Goal: Task Accomplishment & Management: Manage account settings

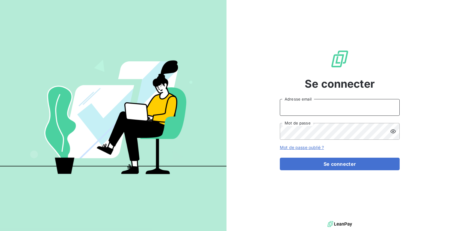
click at [310, 107] on input "Adresse email" at bounding box center [340, 107] width 120 height 17
type input "[EMAIL_ADDRESS][DOMAIN_NAME]"
click at [280, 158] on button "Se connecter" at bounding box center [340, 164] width 120 height 13
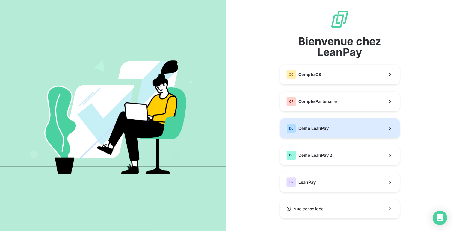
click at [341, 128] on button "DL Demo LeanPay" at bounding box center [340, 129] width 120 height 20
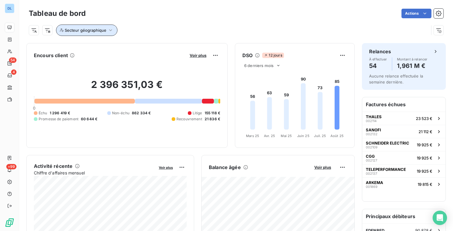
click at [90, 34] on button "Secteur géographique" at bounding box center [86, 30] width 61 height 11
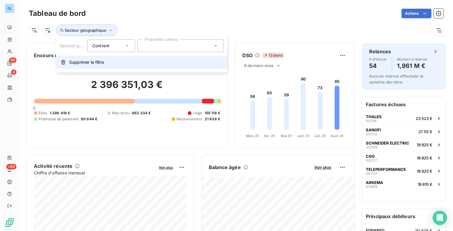
click at [114, 68] on button "Supprimer le filtre" at bounding box center [141, 62] width 171 height 13
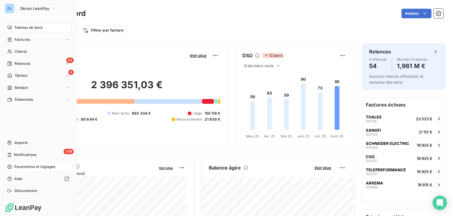
click at [39, 166] on span "Paramètres et réglages" at bounding box center [34, 166] width 41 height 5
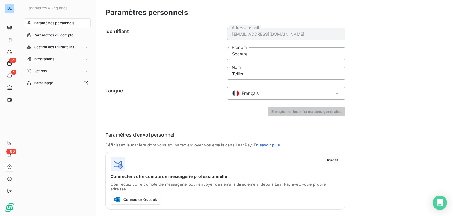
click at [246, 94] on span "Français" at bounding box center [250, 93] width 17 height 6
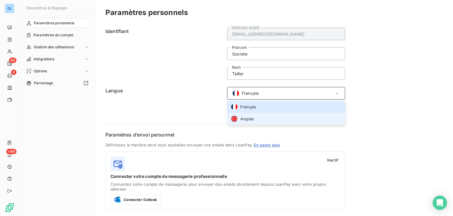
click at [252, 120] on span "Anglais" at bounding box center [247, 119] width 14 height 6
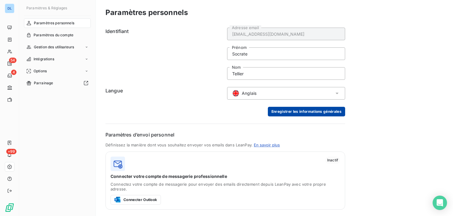
click at [287, 110] on button "Enregistrer les informations générales" at bounding box center [306, 112] width 77 height 10
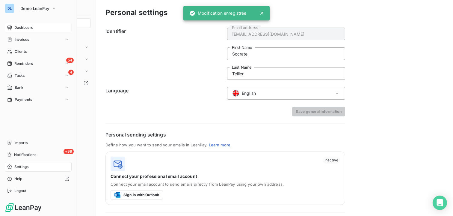
click at [14, 25] on span "Dashboard" at bounding box center [23, 27] width 19 height 5
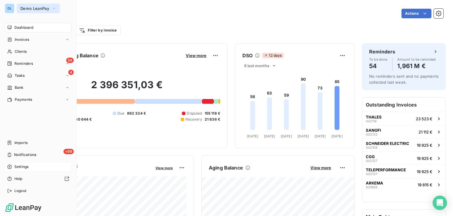
click at [45, 9] on span "Demo LeanPay" at bounding box center [34, 8] width 29 height 5
click at [34, 9] on span "Demo LeanPay" at bounding box center [34, 8] width 29 height 5
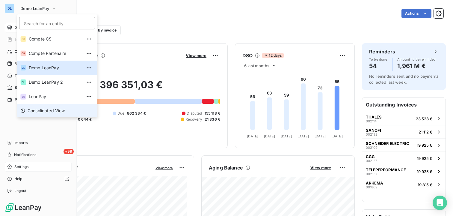
click at [46, 111] on span "Consolidated View" at bounding box center [46, 111] width 37 height 6
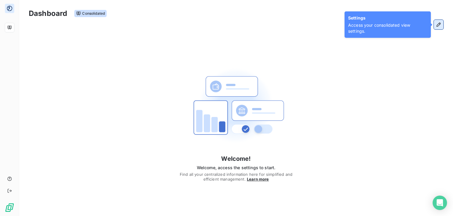
click at [440, 24] on icon "button" at bounding box center [439, 24] width 4 height 4
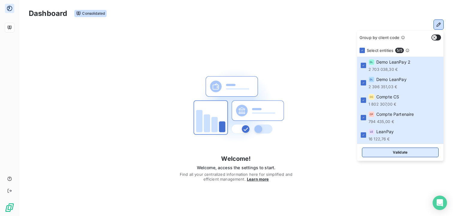
click at [380, 151] on button "Validate" at bounding box center [400, 152] width 77 height 10
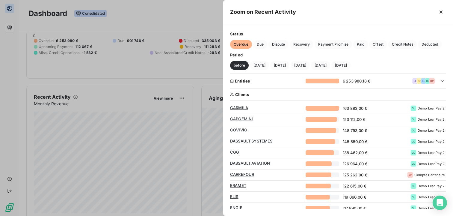
click at [279, 80] on div "Entities" at bounding box center [266, 81] width 72 height 5
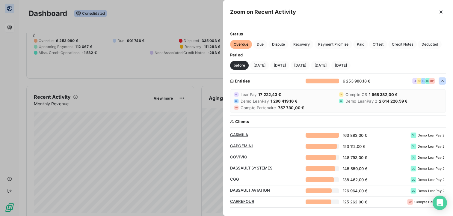
click at [195, 106] on div at bounding box center [226, 108] width 453 height 216
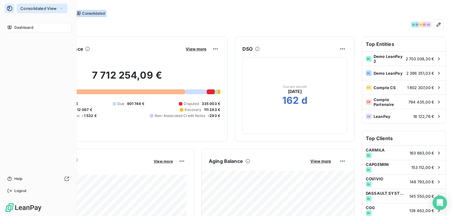
click at [35, 9] on span "Consolidated View" at bounding box center [38, 8] width 36 height 5
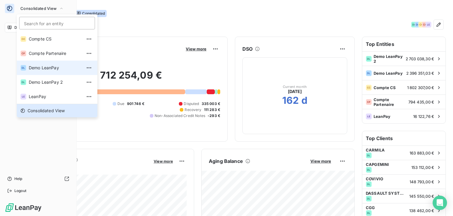
click at [46, 70] on span "Demo LeanPay" at bounding box center [55, 68] width 53 height 6
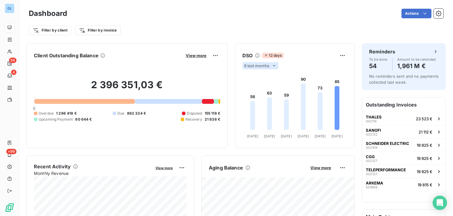
click at [257, 68] on span "6 last months" at bounding box center [256, 65] width 25 height 5
click at [217, 120] on span "21 836 €" at bounding box center [213, 119] width 16 height 5
click at [342, 52] on html "DL 54 4 +99 Dashboard Actions Filter by client Filter by invoice Client Outstan…" at bounding box center [226, 108] width 453 height 216
click at [420, 14] on html "DL 54 4 +99 Dashboard Actions Filter by client Filter by invoice Client Outstan…" at bounding box center [226, 108] width 453 height 216
click at [414, 14] on html "DL 54 4 +99 Dashboard Actions Filter by client Filter by invoice Client Outstan…" at bounding box center [226, 108] width 453 height 216
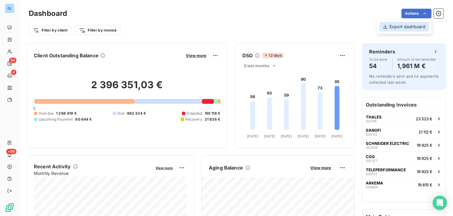
click at [409, 25] on div "Export dashboard" at bounding box center [404, 27] width 50 height 10
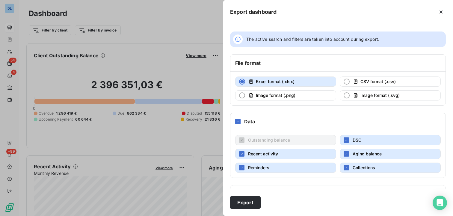
click at [186, 104] on div at bounding box center [226, 108] width 453 height 216
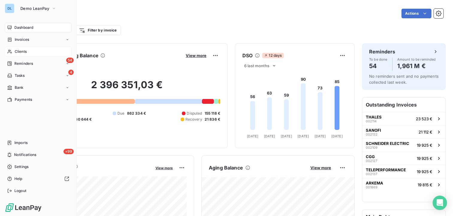
click at [28, 54] on div "Clients" at bounding box center [38, 52] width 67 height 10
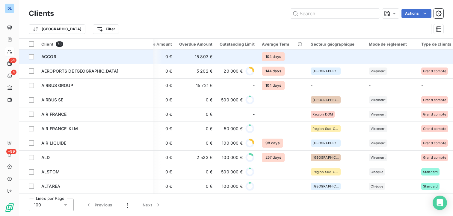
scroll to position [0, 138]
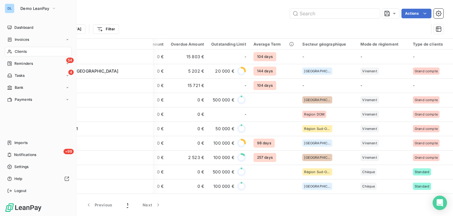
click at [16, 26] on span "Dashboard" at bounding box center [23, 27] width 19 height 5
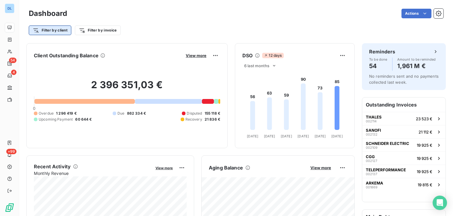
click at [58, 31] on html "DL 54 4 +99 Dashboard Actions Filter by client Filter by invoice Client Outstan…" at bounding box center [226, 108] width 453 height 216
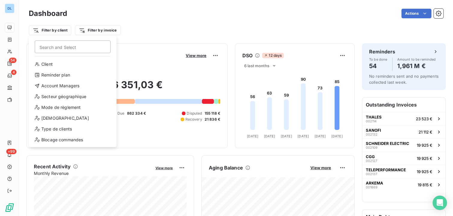
click at [177, 38] on html "DL 54 4 +99 Dashboard Actions Filter by client Search and Select Client Reminde…" at bounding box center [226, 108] width 453 height 216
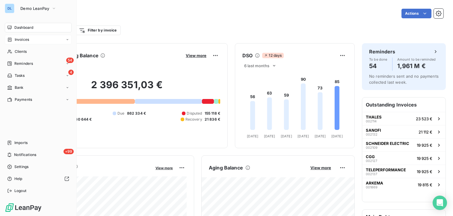
click at [19, 42] on span "Invoices" at bounding box center [22, 39] width 14 height 5
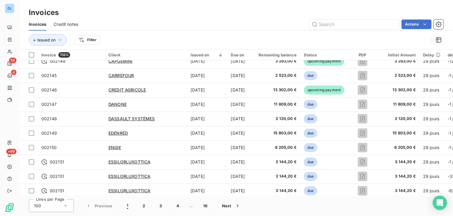
scroll to position [102, 0]
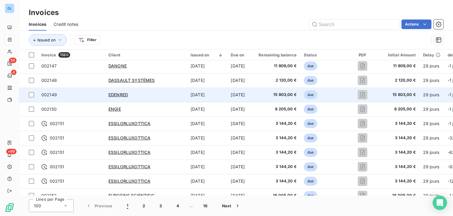
click at [195, 94] on td "Jul 15, 2025" at bounding box center [207, 95] width 40 height 14
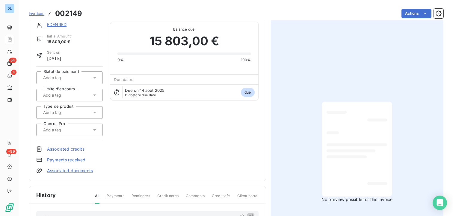
scroll to position [8, 0]
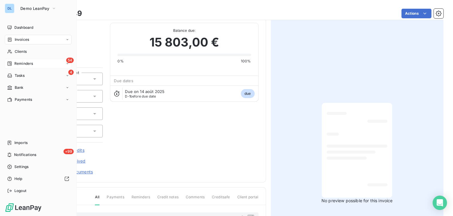
click at [25, 64] on span "Reminders" at bounding box center [23, 63] width 19 height 5
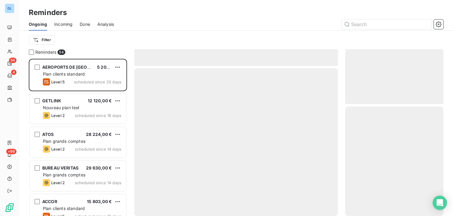
scroll to position [157, 98]
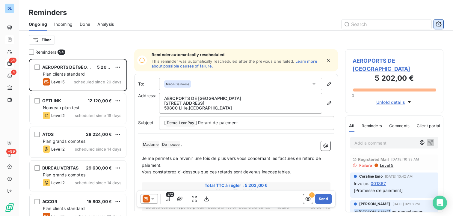
click at [438, 25] on icon "button" at bounding box center [439, 24] width 6 height 6
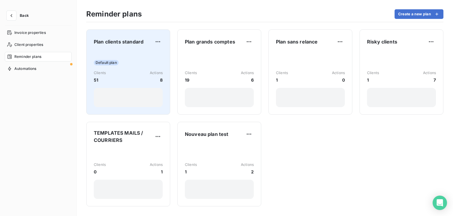
click at [135, 68] on div "Default plan Clients 51 Actions 8" at bounding box center [128, 79] width 69 height 56
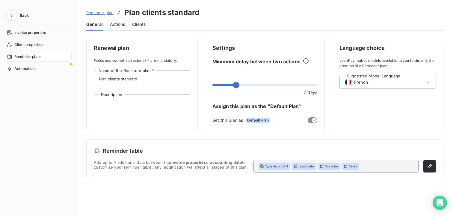
click at [113, 25] on span "Actions" at bounding box center [117, 24] width 15 height 6
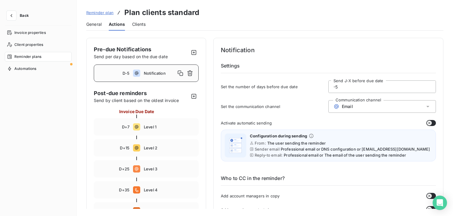
click at [95, 24] on span "General" at bounding box center [93, 24] width 15 height 6
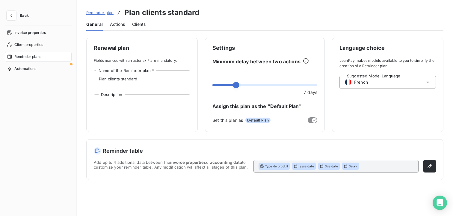
click at [116, 26] on span "Actions" at bounding box center [117, 24] width 15 height 6
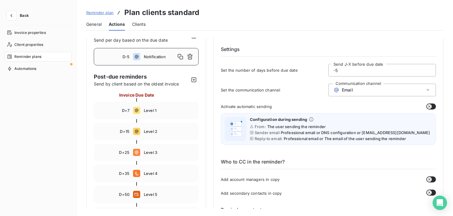
scroll to position [17, 0]
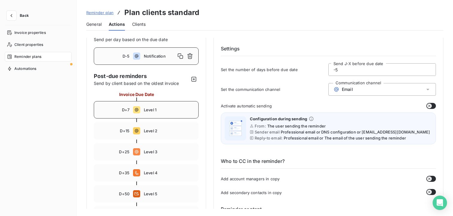
click at [156, 102] on div "D+7 Level 1" at bounding box center [146, 109] width 105 height 17
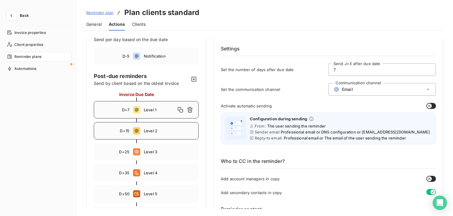
click at [153, 138] on div "D+15 Level 2" at bounding box center [146, 130] width 105 height 17
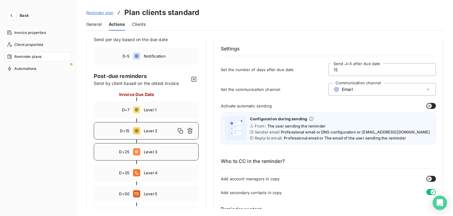
click at [147, 152] on span "Level 3" at bounding box center [169, 151] width 51 height 5
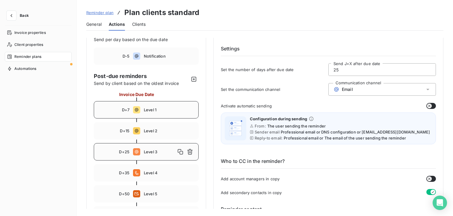
click at [163, 107] on span "Level 1" at bounding box center [169, 109] width 51 height 5
type input "7"
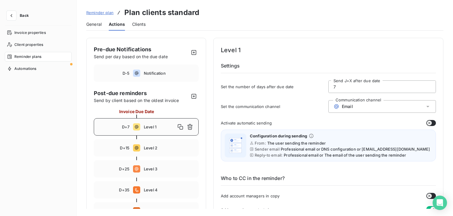
click at [336, 86] on input "7" at bounding box center [382, 87] width 107 height 12
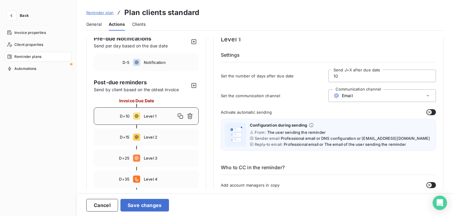
scroll to position [19, 0]
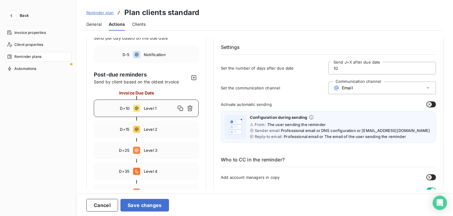
click at [343, 90] on span "Email" at bounding box center [347, 87] width 11 height 5
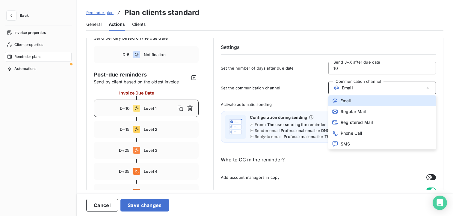
click at [278, 77] on div "Set the number of days after due date 10 Send J+X after due date" at bounding box center [328, 70] width 215 height 16
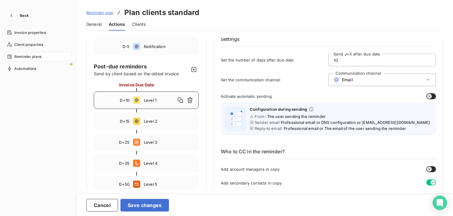
scroll to position [28, 0]
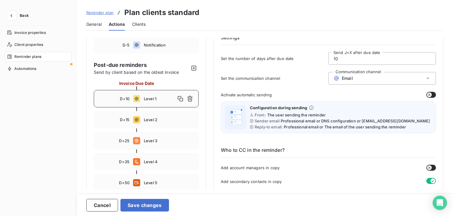
click at [429, 96] on icon "button" at bounding box center [429, 94] width 5 height 5
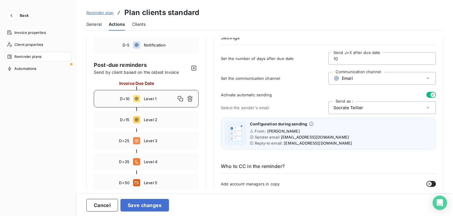
click at [431, 96] on icon "button" at bounding box center [433, 94] width 5 height 5
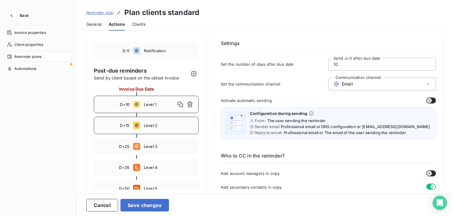
scroll to position [37, 0]
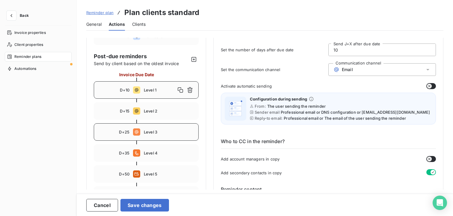
click at [159, 135] on div "D+25 Level 3" at bounding box center [146, 131] width 105 height 17
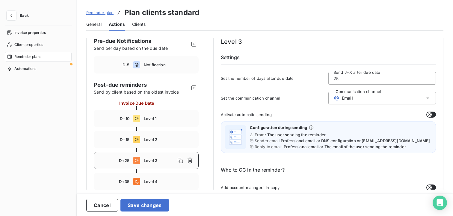
scroll to position [2, 0]
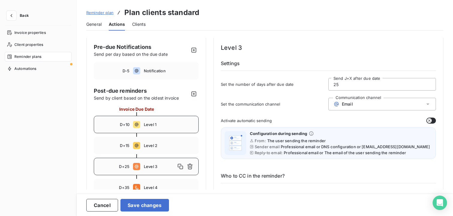
click at [160, 124] on span "Level 1" at bounding box center [169, 124] width 51 height 5
type input "10"
click at [430, 122] on button "button" at bounding box center [431, 120] width 10 height 6
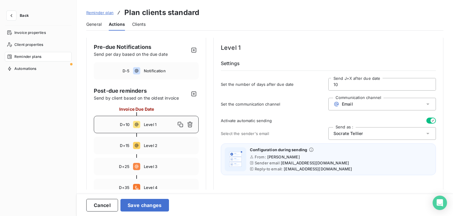
click at [331, 134] on div "Socrate Tellier" at bounding box center [382, 133] width 108 height 13
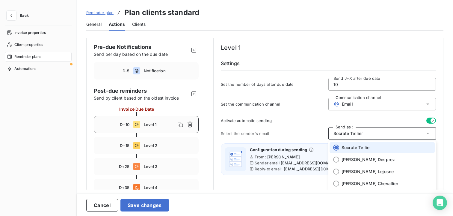
click at [293, 128] on div "Select the sender's email Send as : Socrate Tellier Socrate Tellier Valentin De…" at bounding box center [328, 133] width 215 height 13
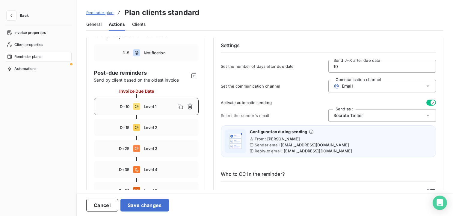
scroll to position [21, 0]
click at [17, 20] on button "Back" at bounding box center [19, 16] width 29 height 10
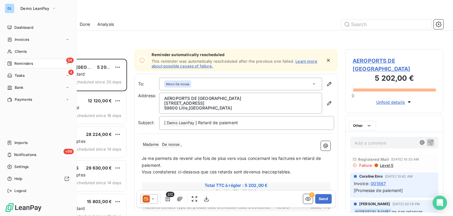
scroll to position [157, 98]
click at [32, 51] on div "Clients" at bounding box center [38, 52] width 67 height 10
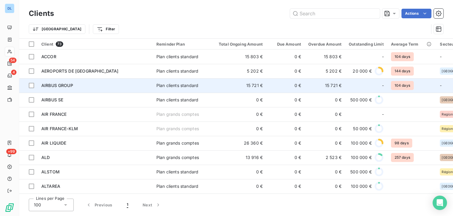
click at [111, 83] on div "AIRBUS GROUP" at bounding box center [95, 85] width 108 height 6
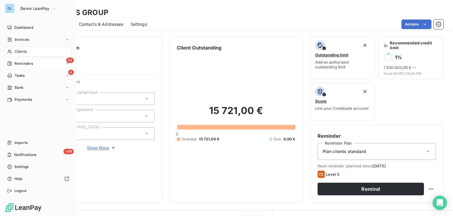
click at [30, 64] on span "Reminders" at bounding box center [23, 63] width 19 height 5
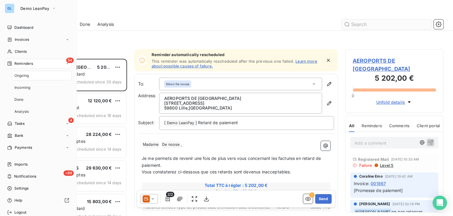
scroll to position [157, 98]
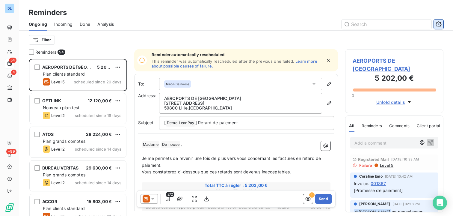
click at [439, 27] on icon "button" at bounding box center [439, 24] width 6 height 6
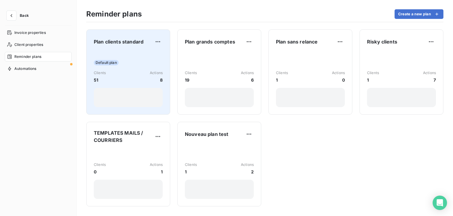
click at [130, 64] on div "Default plan" at bounding box center [128, 62] width 69 height 5
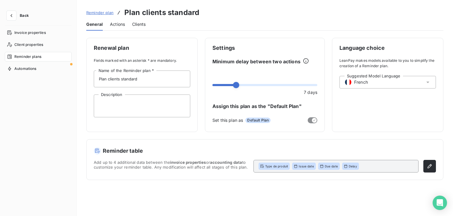
click at [114, 22] on span "Actions" at bounding box center [117, 24] width 15 height 6
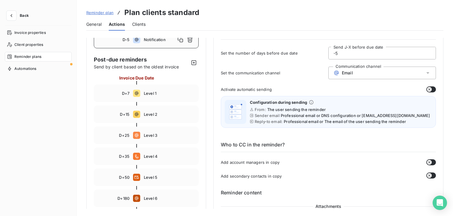
scroll to position [36, 0]
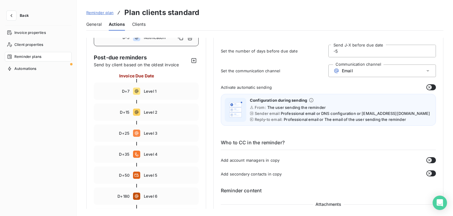
click at [155, 81] on div at bounding box center [146, 81] width 105 height 4
click at [153, 89] on span "Level 1" at bounding box center [169, 91] width 51 height 5
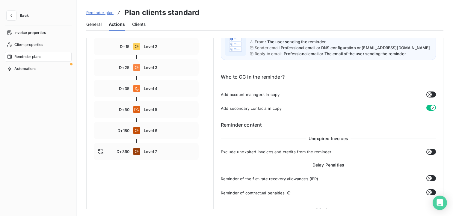
scroll to position [121, 0]
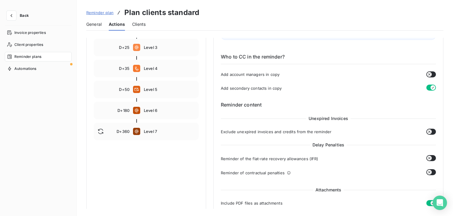
click at [317, 119] on span "Unexpired Invoices" at bounding box center [328, 118] width 44 height 6
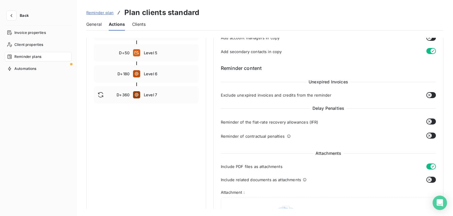
scroll to position [160, 0]
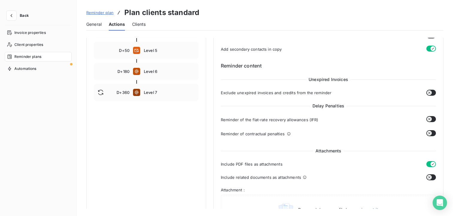
click at [429, 120] on icon "button" at bounding box center [429, 119] width 5 height 5
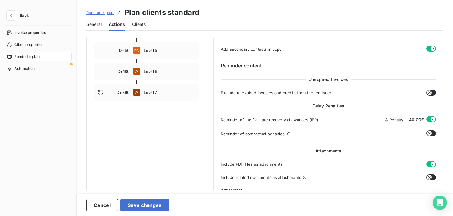
click at [409, 120] on span "+ 40,00€" at bounding box center [415, 119] width 18 height 6
click at [428, 133] on icon "button" at bounding box center [429, 133] width 5 height 5
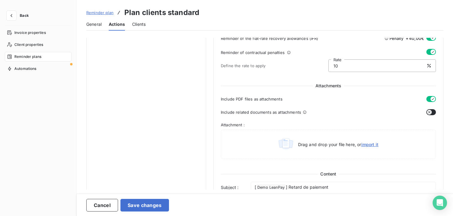
scroll to position [242, 0]
click at [239, 98] on span "Include PDF files as attachments" at bounding box center [252, 98] width 62 height 5
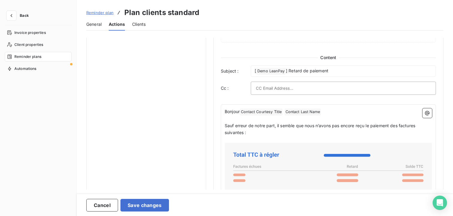
scroll to position [366, 0]
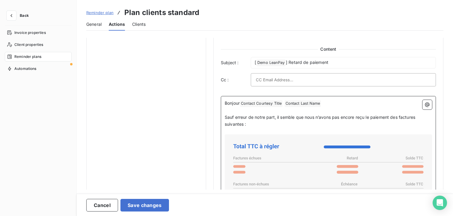
click at [264, 126] on p "Sauf erreur de notre part, il semble que nous n’avons pas encore reçu le paieme…" at bounding box center [328, 121] width 207 height 14
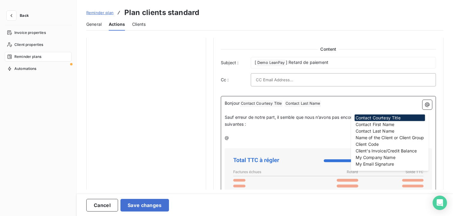
click at [273, 138] on p "@" at bounding box center [328, 137] width 207 height 7
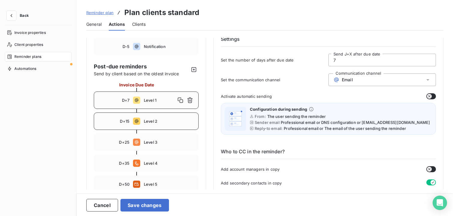
scroll to position [43, 0]
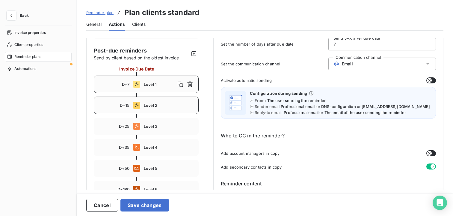
click at [157, 104] on span "Level 2" at bounding box center [169, 105] width 51 height 5
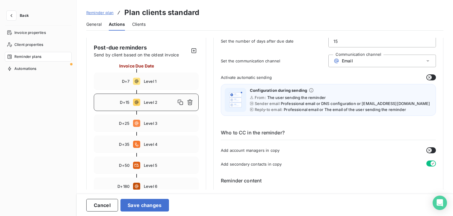
scroll to position [47, 0]
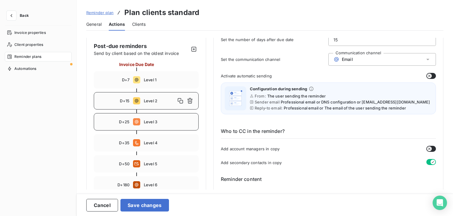
click at [175, 123] on span "Level 3" at bounding box center [169, 121] width 51 height 5
type input "25"
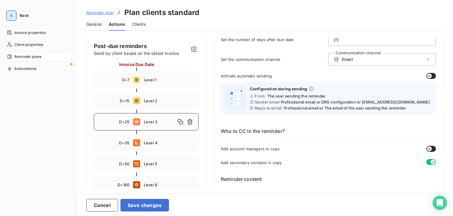
click at [10, 14] on icon "button" at bounding box center [11, 16] width 6 height 6
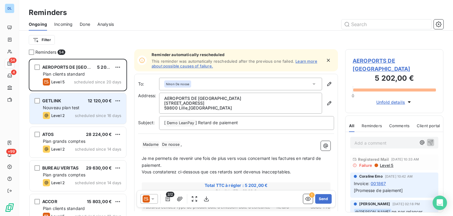
click at [77, 117] on span "scheduled since 16 days" at bounding box center [98, 115] width 46 height 5
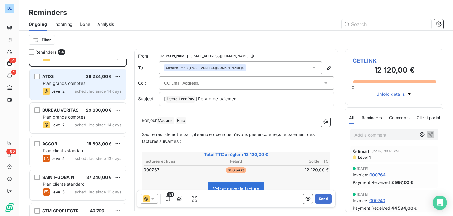
scroll to position [59, 0]
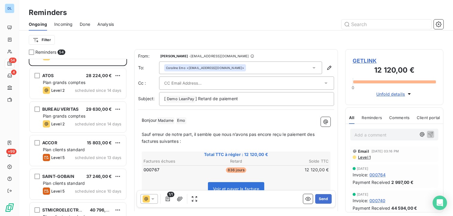
click at [215, 138] on p "Sauf erreur de notre part, il semble que nous n’avons pas encore reçu le paieme…" at bounding box center [236, 138] width 189 height 14
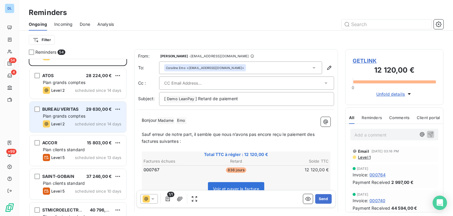
click at [68, 107] on span "BUREAU VERITAS" at bounding box center [60, 108] width 36 height 5
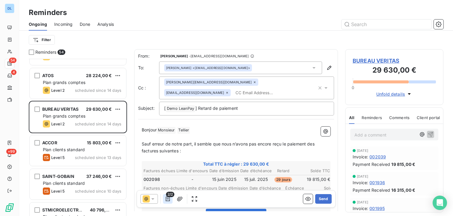
click at [166, 198] on icon "button" at bounding box center [168, 199] width 6 height 6
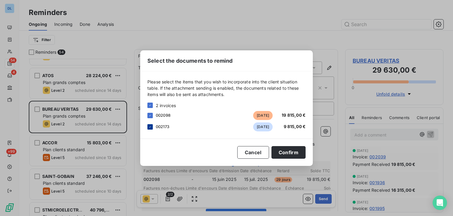
click at [152, 127] on div at bounding box center [149, 126] width 5 height 5
click at [293, 152] on button "Confirm" at bounding box center [289, 152] width 34 height 13
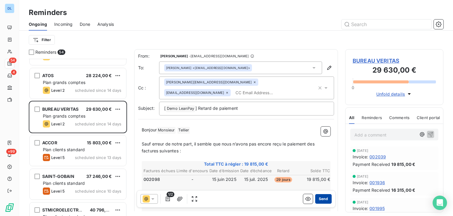
click at [325, 200] on button "Send" at bounding box center [323, 199] width 16 height 10
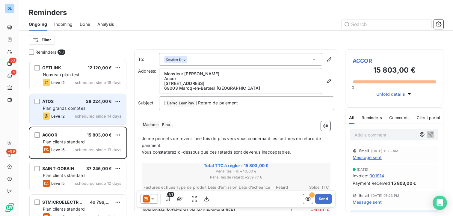
scroll to position [28, 0]
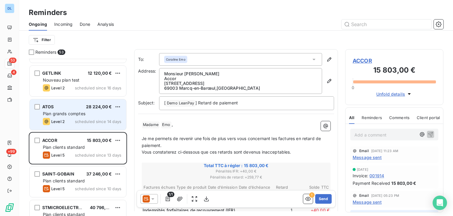
click at [70, 110] on div "ATOS 28 224,00 € Plan grands comptes Level 2 scheduled since 14 days" at bounding box center [78, 114] width 97 height 31
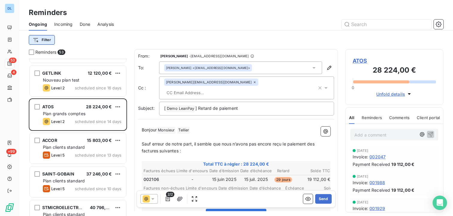
click at [42, 41] on html "DL 53 4 +99 Reminders Ongoing Incoming Done Analysis Filter Reminders 53 AEROPO…" at bounding box center [226, 108] width 453 height 216
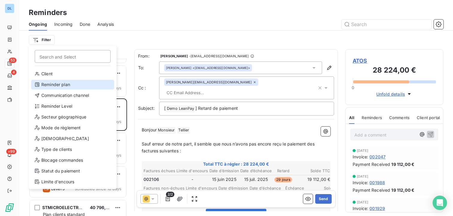
click at [74, 83] on div "Reminder plan" at bounding box center [72, 85] width 83 height 10
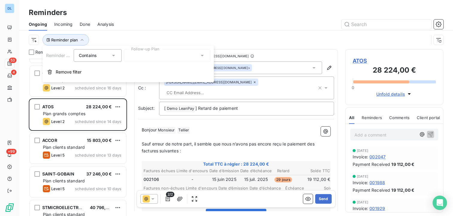
click at [175, 53] on div at bounding box center [167, 55] width 86 height 13
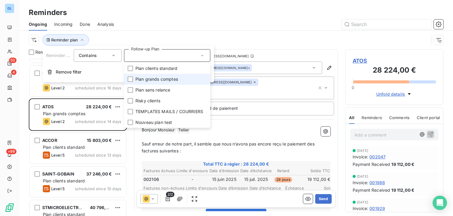
click at [176, 80] on span "Plan grands comptes" at bounding box center [156, 79] width 43 height 6
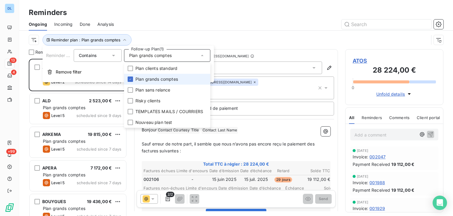
scroll to position [157, 98]
click at [209, 38] on div "Reminder plan : Plan grands comptes" at bounding box center [229, 39] width 400 height 11
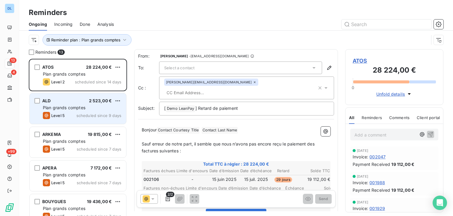
click at [74, 111] on div "ALD 2 523,00 € Plan grands comptes Level 5 scheduled since 9 days" at bounding box center [78, 108] width 97 height 31
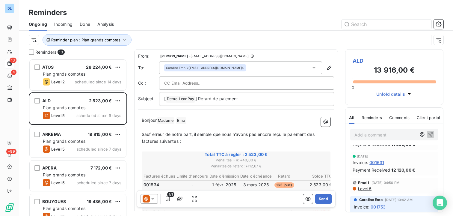
scroll to position [21, 0]
click at [364, 189] on span "Level 5" at bounding box center [365, 187] width 14 height 5
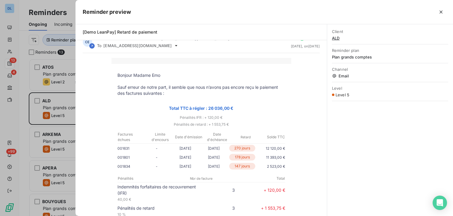
scroll to position [0, 0]
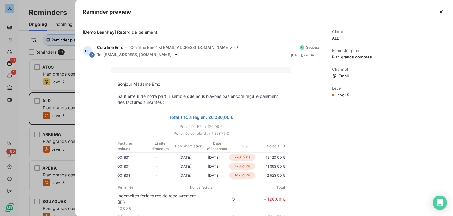
click at [33, 97] on div at bounding box center [226, 108] width 453 height 216
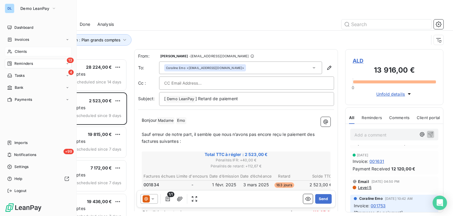
click at [28, 51] on div "Clients" at bounding box center [38, 52] width 67 height 10
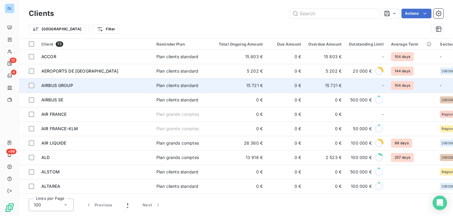
click at [55, 85] on span "AIRBUS GROUP" at bounding box center [57, 85] width 32 height 5
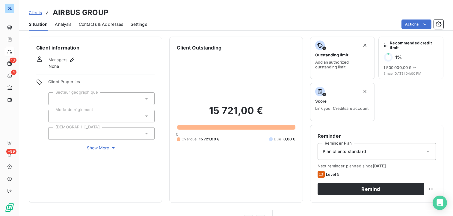
click at [71, 112] on div at bounding box center [101, 116] width 106 height 13
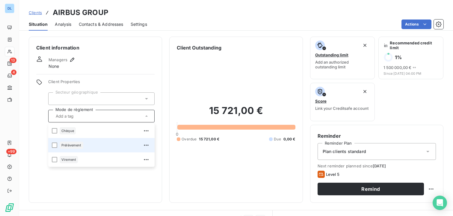
click at [77, 147] on div "Prélèvement" at bounding box center [72, 144] width 24 height 7
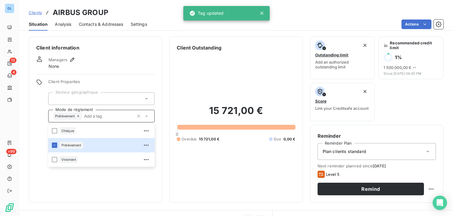
click at [31, 131] on div "Client information Managers None Client Properties Secteur géographique Mode de…" at bounding box center [95, 120] width 133 height 166
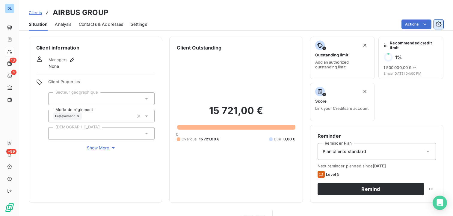
click at [438, 23] on icon "button" at bounding box center [439, 24] width 6 height 6
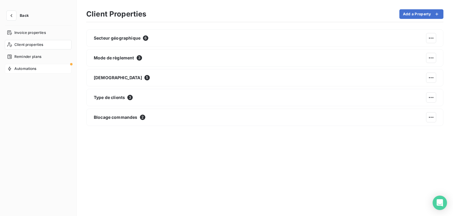
click at [33, 71] on span "Automations" at bounding box center [25, 68] width 22 height 5
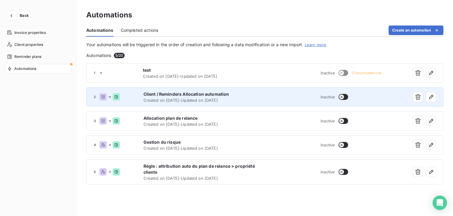
click at [188, 97] on div "Client / Reminders Allocation automation Created on Aug 1, 2025 - Updated on Au…" at bounding box center [204, 96] width 121 height 11
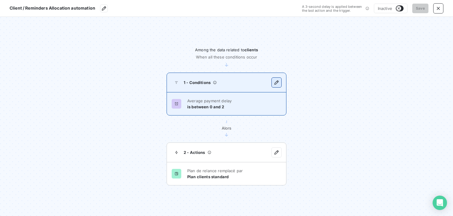
click at [277, 82] on icon "button" at bounding box center [277, 82] width 4 height 4
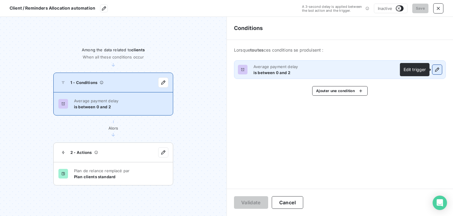
click at [434, 69] on icon "button" at bounding box center [437, 70] width 6 height 6
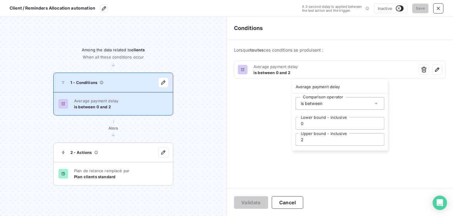
click at [427, 71] on html "Client / Reminders Allocation automation A 3-second delay is applied between th…" at bounding box center [226, 108] width 453 height 216
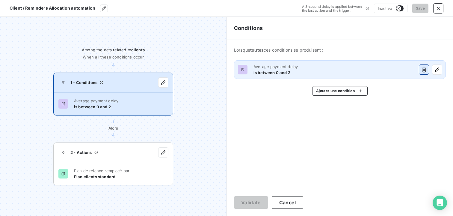
click at [426, 71] on icon "button" at bounding box center [424, 70] width 6 height 6
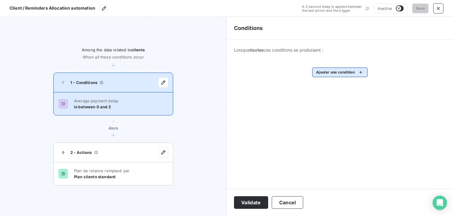
click at [350, 72] on html "Client / Reminders Allocation automation A 3-second delay is applied between th…" at bounding box center [226, 108] width 453 height 216
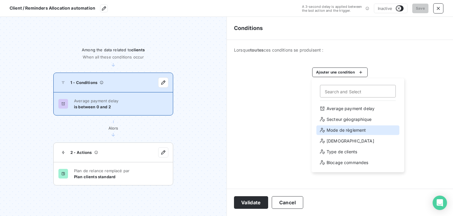
click at [346, 129] on div "Mode de règlement" at bounding box center [358, 130] width 83 height 10
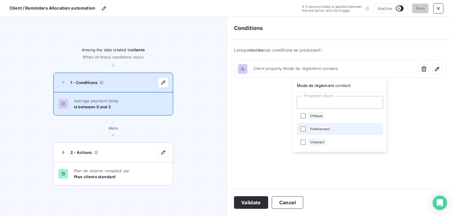
click at [316, 127] on span "Prélèvement" at bounding box center [320, 129] width 20 height 4
click at [263, 110] on html "Client / Reminders Allocation automation A 3-second delay is applied between th…" at bounding box center [226, 108] width 453 height 216
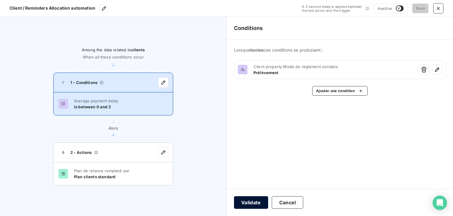
click at [257, 200] on button "Validate" at bounding box center [251, 202] width 34 height 13
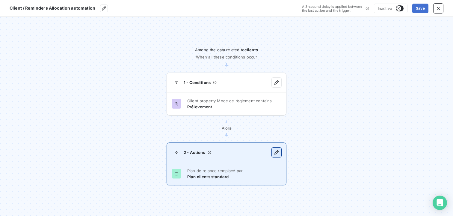
click at [278, 152] on icon "button" at bounding box center [277, 152] width 6 height 6
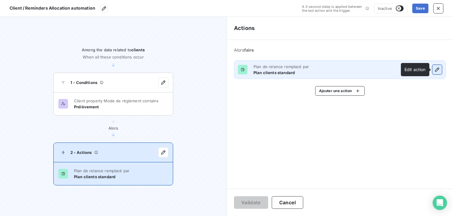
click at [438, 70] on icon "button" at bounding box center [437, 70] width 6 height 6
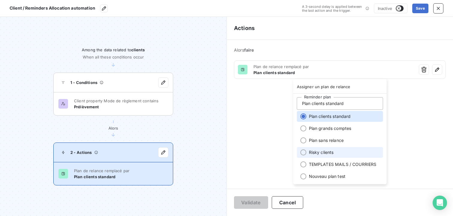
click at [347, 151] on li "Risky clients" at bounding box center [340, 152] width 86 height 11
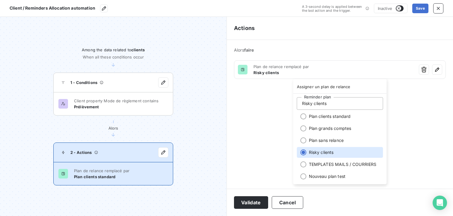
click at [248, 201] on html "Client / Reminders Allocation automation A 3-second delay is applied between th…" at bounding box center [226, 108] width 453 height 216
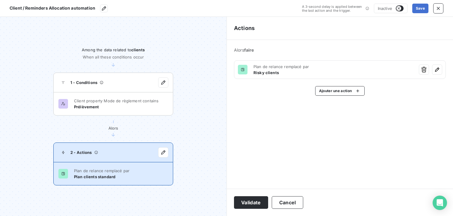
click at [248, 201] on button "Validate" at bounding box center [251, 202] width 34 height 13
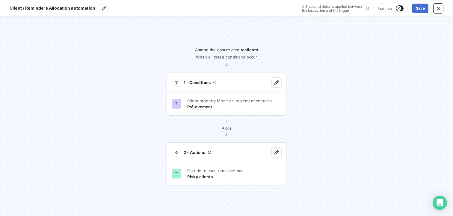
click at [444, 9] on section "Client / Reminders Allocation automation A 3-second delay is applied between th…" at bounding box center [226, 8] width 453 height 17
click at [439, 8] on icon "button" at bounding box center [438, 8] width 6 height 6
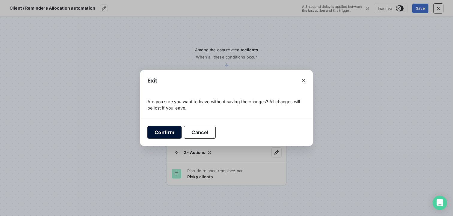
click at [167, 131] on button "Confirm" at bounding box center [164, 132] width 34 height 13
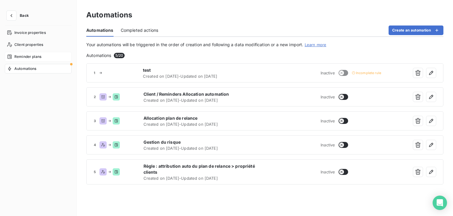
click at [15, 59] on span "Reminder plans" at bounding box center [27, 56] width 27 height 5
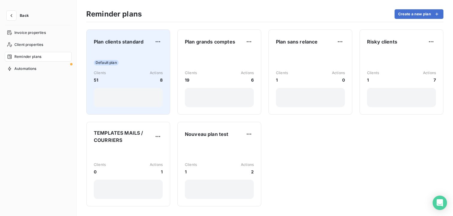
click at [156, 58] on div "Default plan Clients 51 Actions 8" at bounding box center [128, 79] width 69 height 56
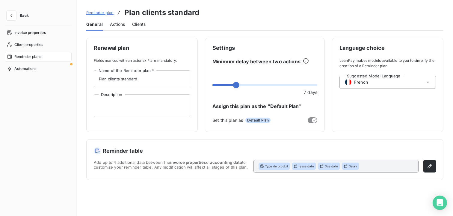
click at [117, 25] on span "Actions" at bounding box center [117, 24] width 15 height 6
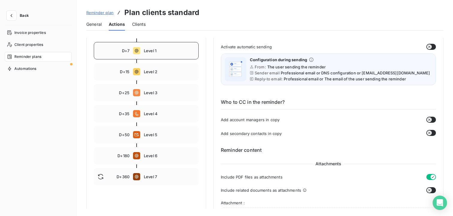
scroll to position [76, 0]
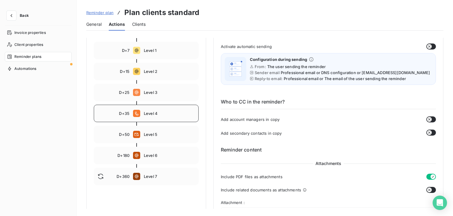
click at [150, 109] on div "D+35 Level 4" at bounding box center [146, 113] width 105 height 17
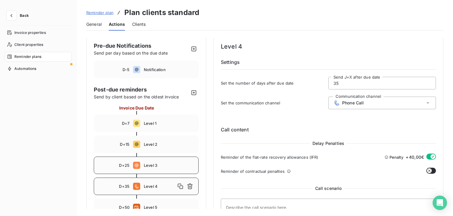
scroll to position [0, 0]
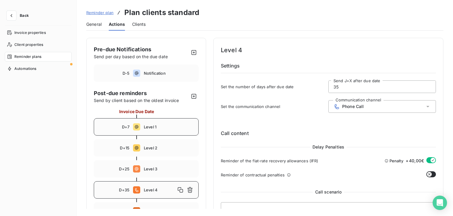
click at [164, 131] on div "D+7 Level 1" at bounding box center [146, 126] width 105 height 17
type input "7"
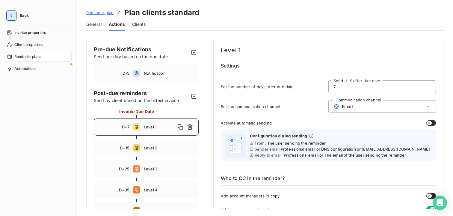
click at [15, 16] on button "button" at bounding box center [12, 16] width 10 height 10
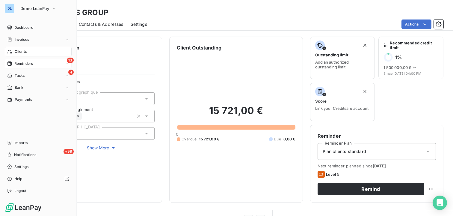
click at [24, 68] on div "13 Reminders" at bounding box center [38, 64] width 67 height 10
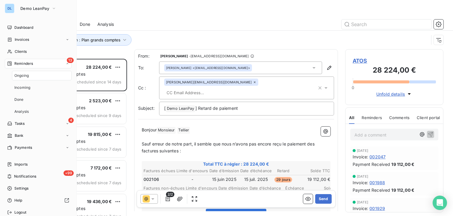
scroll to position [157, 98]
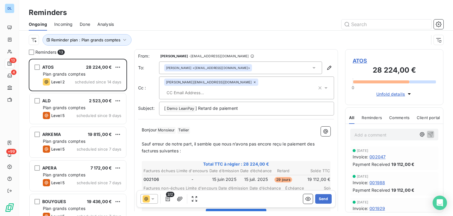
click at [107, 26] on span "Analysis" at bounding box center [105, 24] width 16 height 6
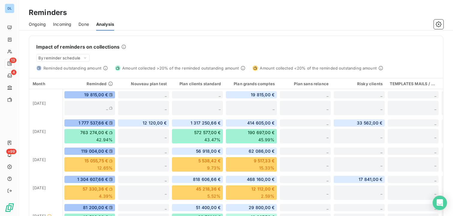
scroll to position [142, 0]
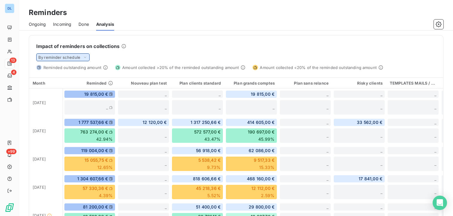
click at [71, 60] on div "By reminder schedule" at bounding box center [62, 57] width 53 height 8
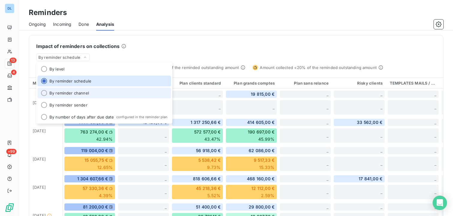
click at [69, 93] on li "By reminder channel" at bounding box center [104, 93] width 134 height 11
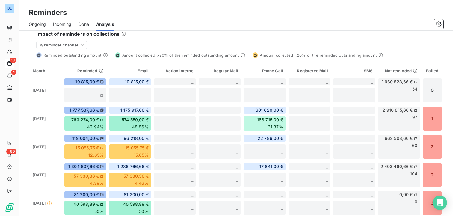
scroll to position [155, 0]
click at [75, 46] on span "By reminder channel" at bounding box center [58, 44] width 40 height 5
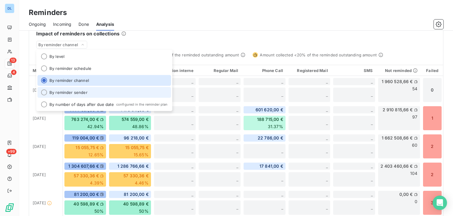
click at [76, 92] on li "By reminder sender" at bounding box center [104, 92] width 134 height 11
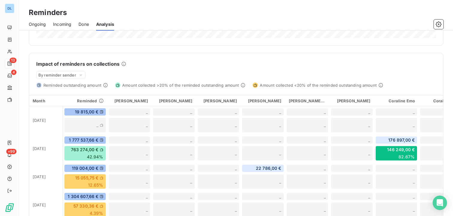
scroll to position [124, 0]
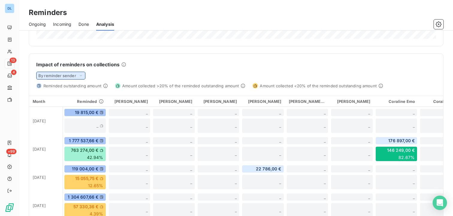
click at [71, 76] on span "By reminder sender" at bounding box center [57, 75] width 38 height 5
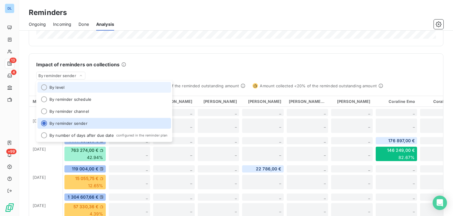
click at [71, 85] on li "By level" at bounding box center [104, 87] width 134 height 11
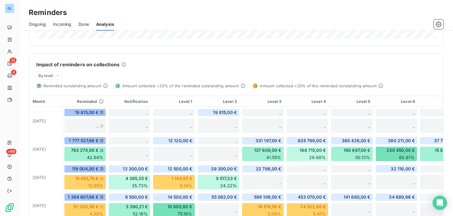
click at [50, 69] on div "Impact of reminders on collections By level Reminded outstanding amount Amount …" at bounding box center [236, 71] width 414 height 35
click at [46, 74] on span "By level" at bounding box center [45, 75] width 15 height 5
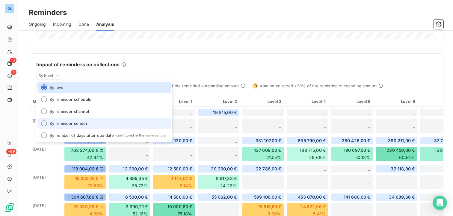
click at [52, 120] on li "By reminder sender" at bounding box center [104, 123] width 134 height 11
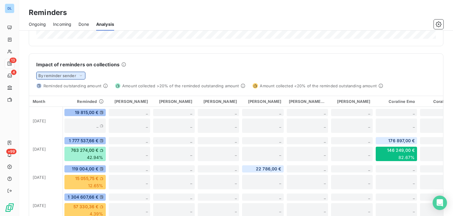
click at [47, 77] on span "By reminder sender" at bounding box center [57, 75] width 38 height 5
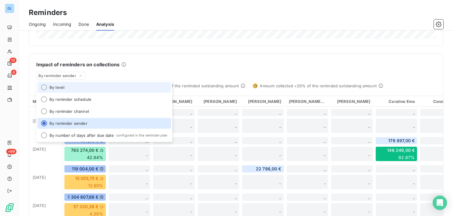
click at [65, 87] on li "By level" at bounding box center [104, 87] width 134 height 11
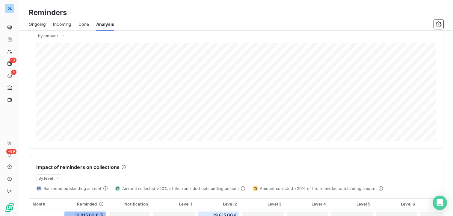
scroll to position [0, 0]
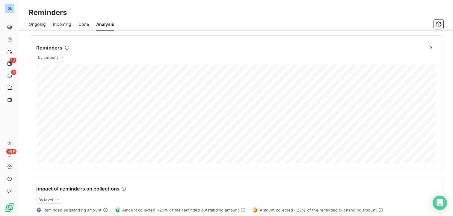
click at [86, 26] on span "Done" at bounding box center [84, 24] width 10 height 6
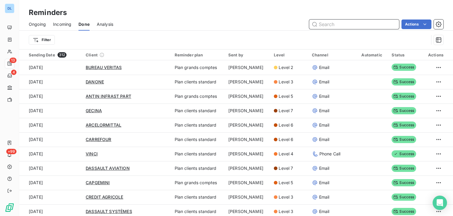
click at [58, 23] on span "Incoming" at bounding box center [62, 24] width 18 height 6
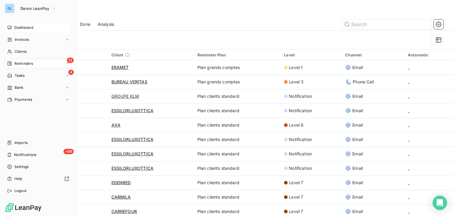
click at [22, 28] on span "Dashboard" at bounding box center [23, 27] width 19 height 5
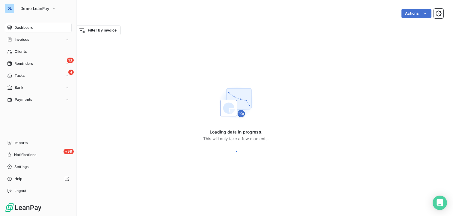
click at [22, 28] on span "Dashboard" at bounding box center [23, 27] width 19 height 5
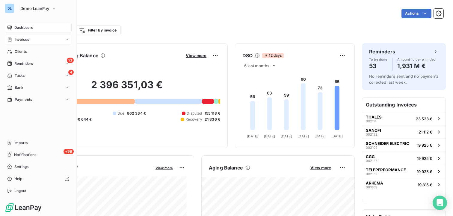
click at [10, 37] on icon at bounding box center [9, 39] width 5 height 5
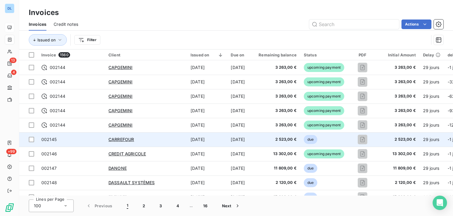
click at [167, 137] on div "CARREFOUR" at bounding box center [145, 139] width 75 height 6
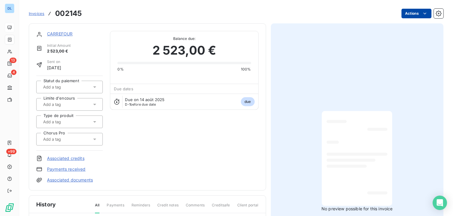
click at [419, 15] on html "DL 13 4 +99 Invoices 002145 Actions CARREFOUR Initial Amount 2 523,00 € Sent on…" at bounding box center [226, 108] width 453 height 216
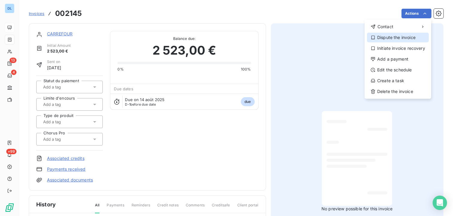
click at [403, 37] on div "Dispute the invoice" at bounding box center [398, 38] width 62 height 10
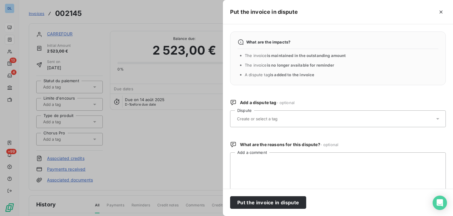
click at [290, 117] on div at bounding box center [335, 118] width 200 height 13
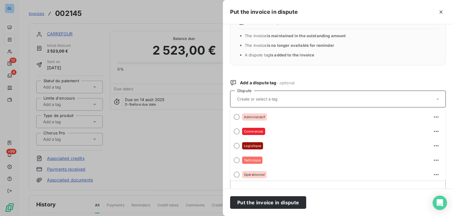
scroll to position [22, 0]
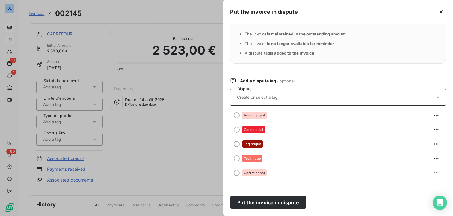
click at [182, 112] on div at bounding box center [226, 108] width 453 height 216
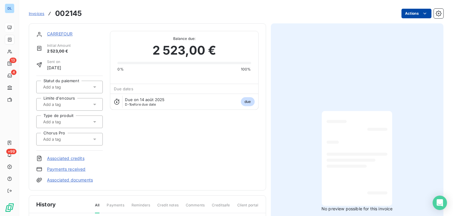
click at [421, 10] on html "DL 13 4 +99 Invoices 002145 Actions CARREFOUR Initial Amount 2 523,00 € Sent on…" at bounding box center [226, 108] width 453 height 216
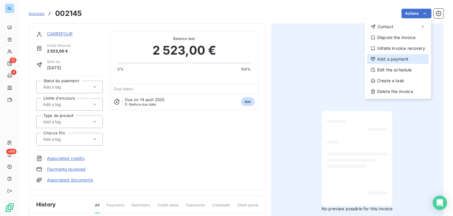
click at [405, 60] on div "Add a payment" at bounding box center [398, 59] width 62 height 10
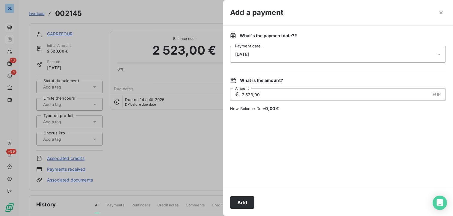
click at [264, 51] on div "13/08/2025" at bounding box center [338, 54] width 216 height 17
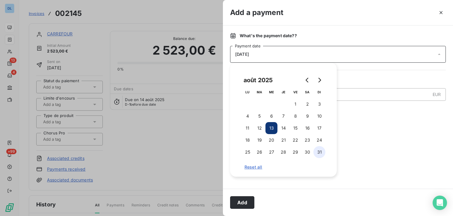
click at [317, 153] on button "31" at bounding box center [320, 152] width 12 height 12
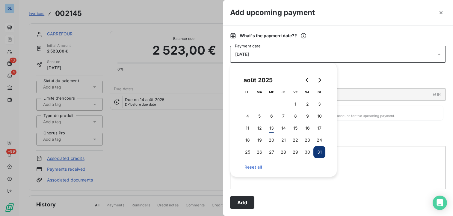
click at [299, 25] on div "Add upcoming payment" at bounding box center [338, 12] width 230 height 25
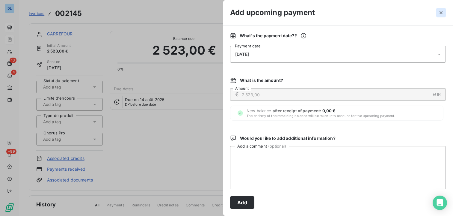
click at [442, 17] on button "button" at bounding box center [441, 13] width 10 height 10
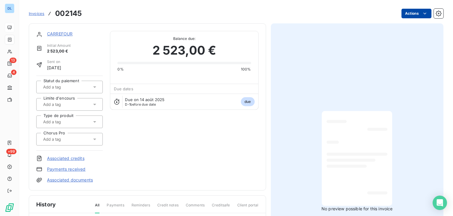
click at [415, 16] on html "DL 13 4 +99 Invoices 002145 Actions CARREFOUR Initial Amount 2 523,00 € Sent on…" at bounding box center [226, 108] width 453 height 216
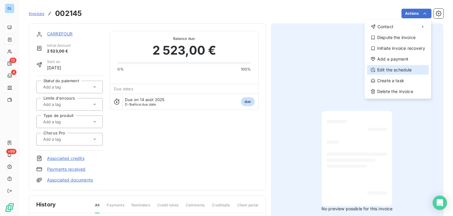
click at [388, 69] on div "Edit the schedule" at bounding box center [398, 70] width 62 height 10
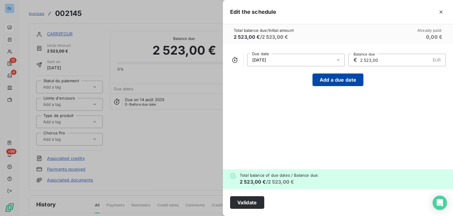
click at [334, 77] on button "Add a due date" at bounding box center [338, 79] width 51 height 13
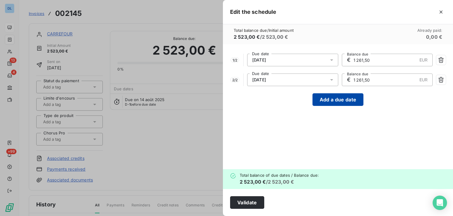
click at [329, 101] on button "Add a due date" at bounding box center [338, 99] width 51 height 13
type input "841,00"
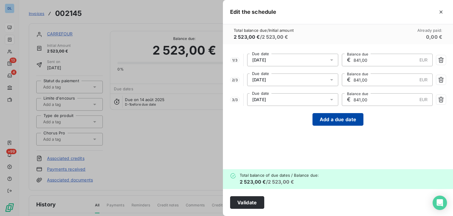
click at [336, 120] on button "Add a due date" at bounding box center [338, 119] width 51 height 13
type input "630,75"
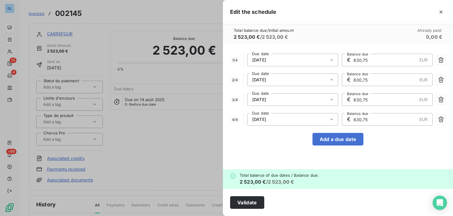
click at [266, 79] on span "14/09/2025" at bounding box center [259, 79] width 14 height 5
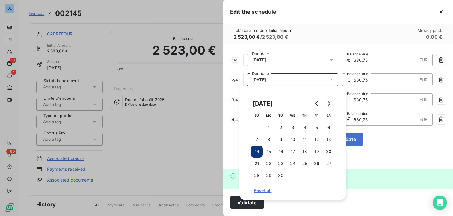
click at [233, 122] on span "4 / 4" at bounding box center [235, 119] width 10 height 5
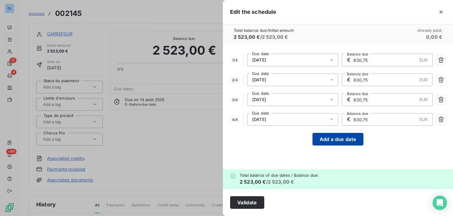
click at [351, 143] on button "Add a due date" at bounding box center [338, 139] width 51 height 13
type input "504,60"
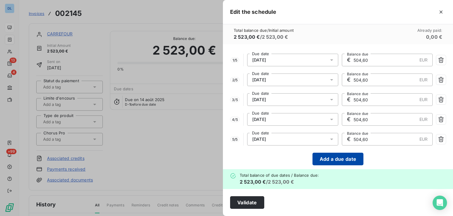
click at [342, 157] on button "Add a due date" at bounding box center [338, 159] width 51 height 13
type input "420,50"
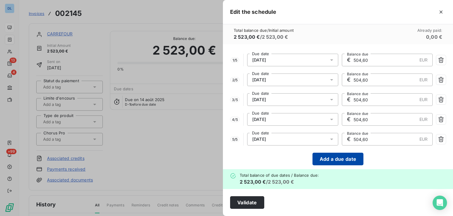
type input "420,50"
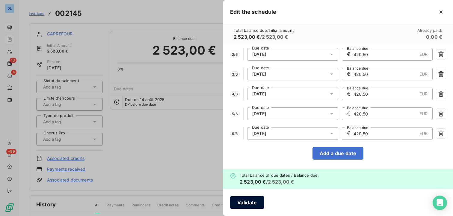
click at [239, 203] on button "Validate" at bounding box center [247, 202] width 34 height 13
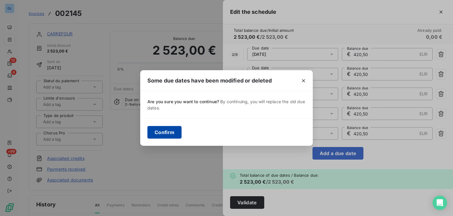
click at [163, 132] on button "Confirm" at bounding box center [164, 132] width 34 height 13
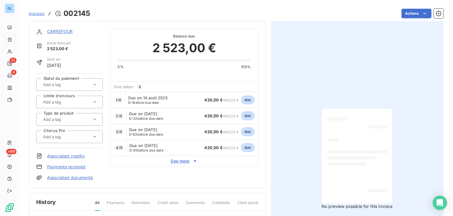
scroll to position [0, 0]
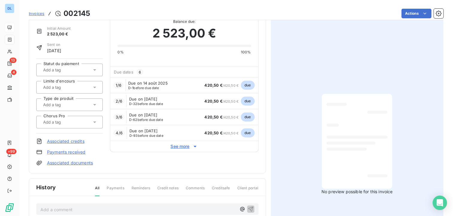
click at [172, 144] on span "See more" at bounding box center [184, 146] width 148 height 6
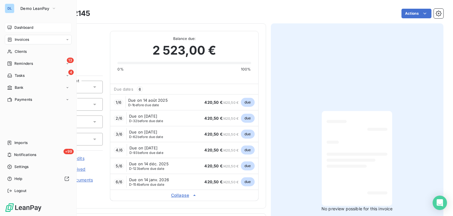
click at [15, 24] on div "Dashboard" at bounding box center [38, 28] width 67 height 10
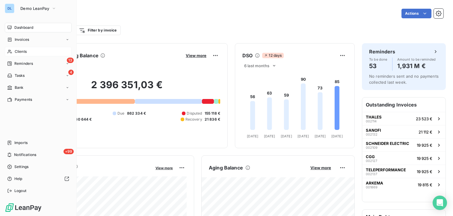
click at [16, 49] on span "Clients" at bounding box center [21, 51] width 12 height 5
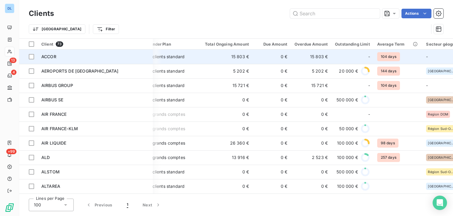
scroll to position [0, 14]
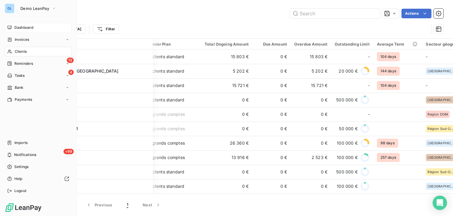
click at [19, 28] on span "Dashboard" at bounding box center [23, 27] width 19 height 5
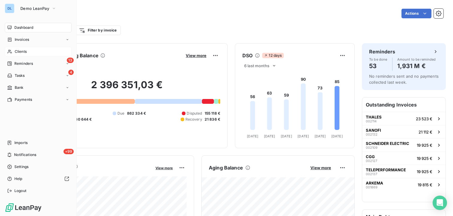
click at [29, 53] on div "Clients" at bounding box center [38, 52] width 67 height 10
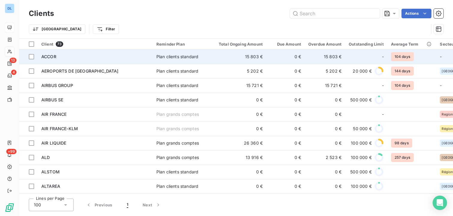
click at [108, 55] on div "ACCOR" at bounding box center [95, 57] width 108 height 6
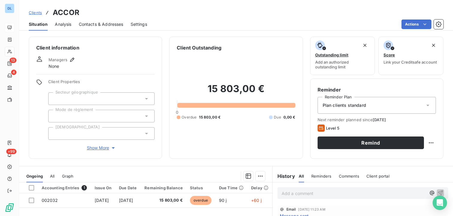
click at [64, 25] on span "Analysis" at bounding box center [63, 24] width 16 height 6
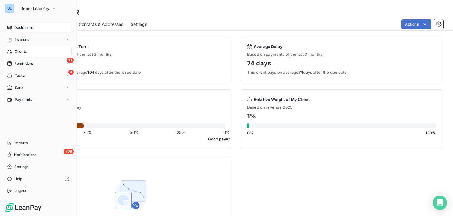
click at [20, 31] on div "Dashboard" at bounding box center [38, 28] width 67 height 10
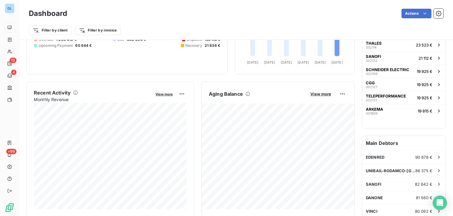
scroll to position [75, 0]
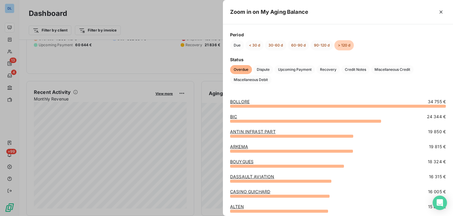
click at [190, 99] on div at bounding box center [226, 108] width 453 height 216
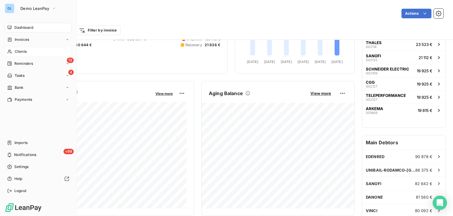
click at [37, 54] on div "Clients" at bounding box center [38, 52] width 67 height 10
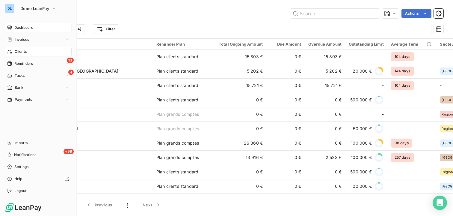
click at [22, 26] on span "Dashboard" at bounding box center [23, 27] width 19 height 5
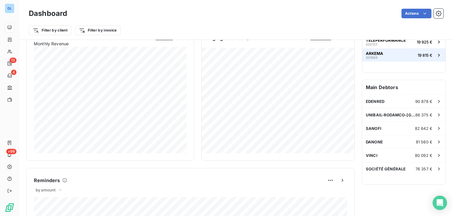
scroll to position [130, 0]
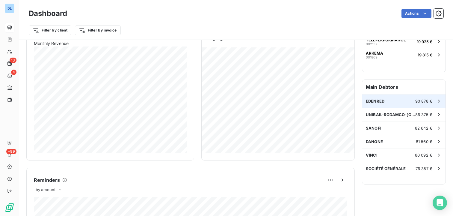
click at [389, 100] on div "EDENRED 90 878 €" at bounding box center [403, 100] width 83 height 13
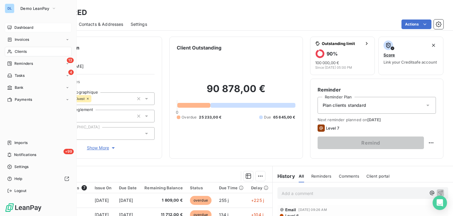
click at [17, 53] on span "Clients" at bounding box center [21, 51] width 12 height 5
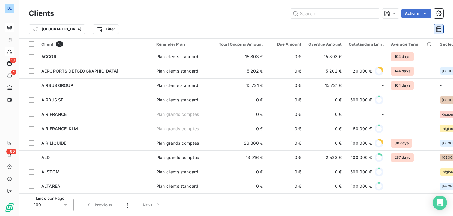
click at [438, 31] on icon "button" at bounding box center [438, 28] width 5 height 5
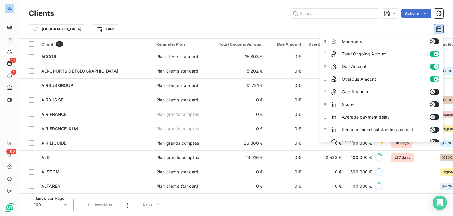
scroll to position [67, 0]
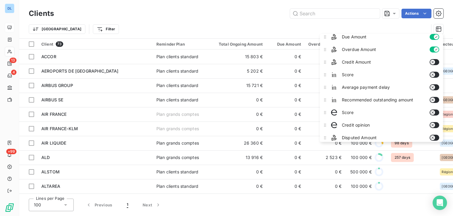
click at [396, 111] on span "Score" at bounding box center [383, 112] width 83 height 6
click at [434, 113] on icon "button" at bounding box center [432, 112] width 2 height 2
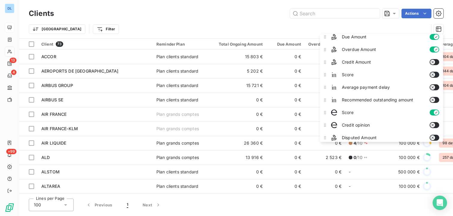
click at [433, 120] on div "Credit opinion" at bounding box center [385, 125] width 113 height 12
click at [433, 123] on icon "button" at bounding box center [432, 125] width 5 height 5
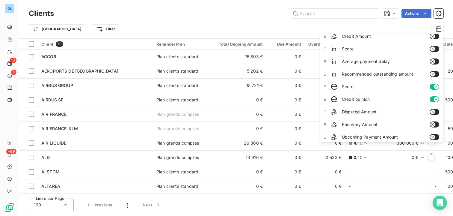
scroll to position [96, 0]
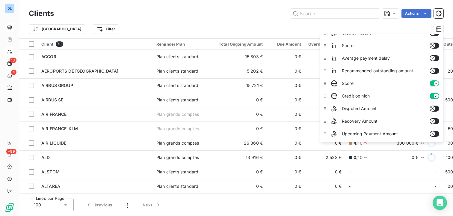
click at [309, 25] on div "Trier Filter" at bounding box center [229, 28] width 400 height 11
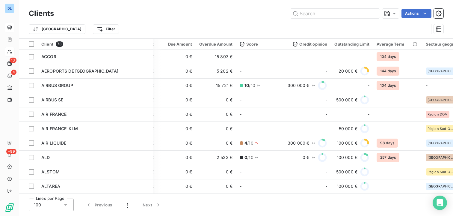
scroll to position [0, 0]
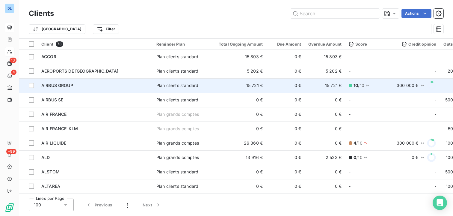
click at [111, 79] on td "AIRBUS GROUP" at bounding box center [95, 85] width 115 height 14
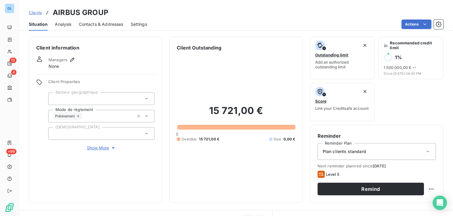
click at [62, 22] on span "Analysis" at bounding box center [63, 24] width 16 height 6
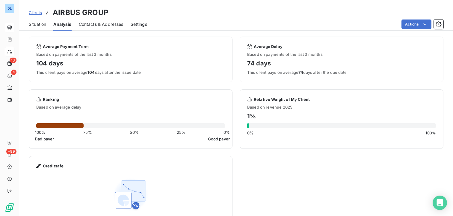
click at [85, 25] on span "Contacts & Addresses" at bounding box center [101, 24] width 45 height 6
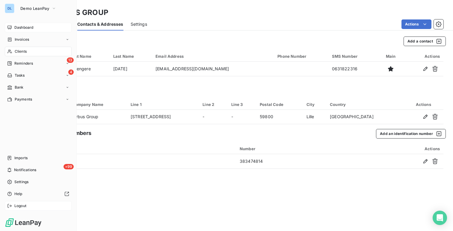
click at [21, 207] on span "Logout" at bounding box center [20, 206] width 12 height 5
